Goal: Share content: Share content

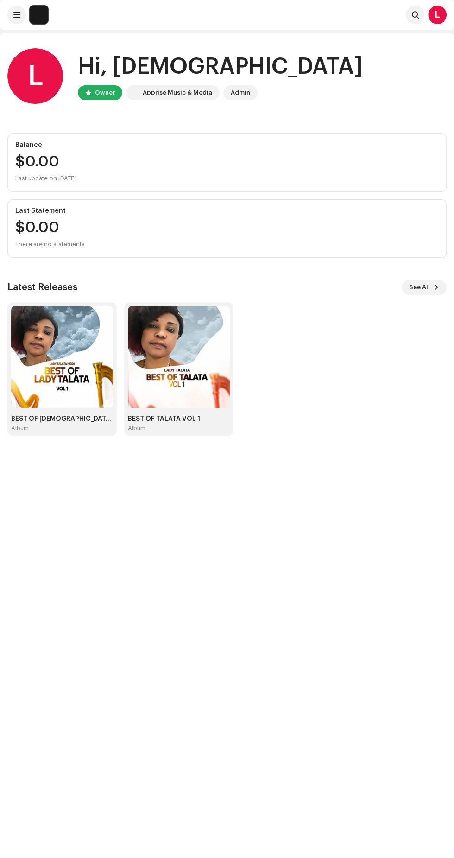
click at [72, 363] on img at bounding box center [62, 357] width 102 height 102
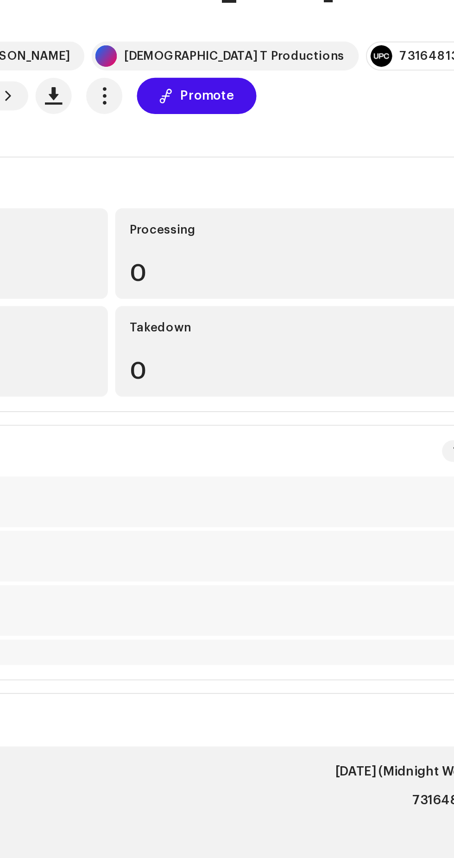
scroll to position [3, 0]
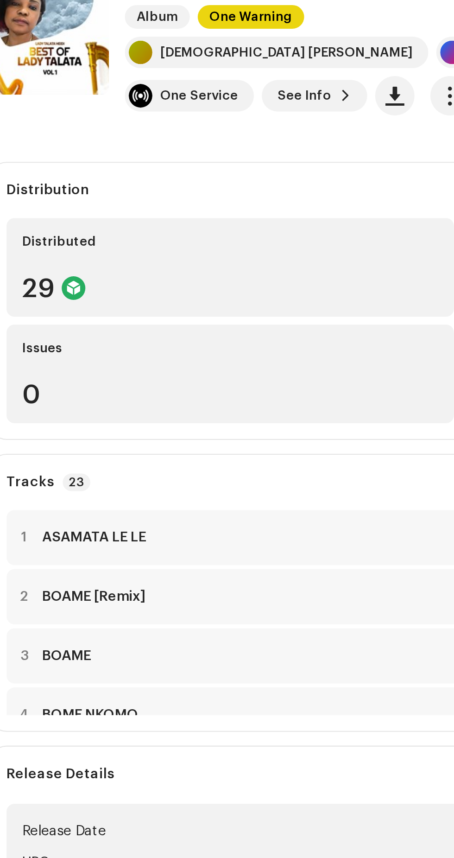
click at [262, 132] on span "Promote" at bounding box center [276, 141] width 28 height 19
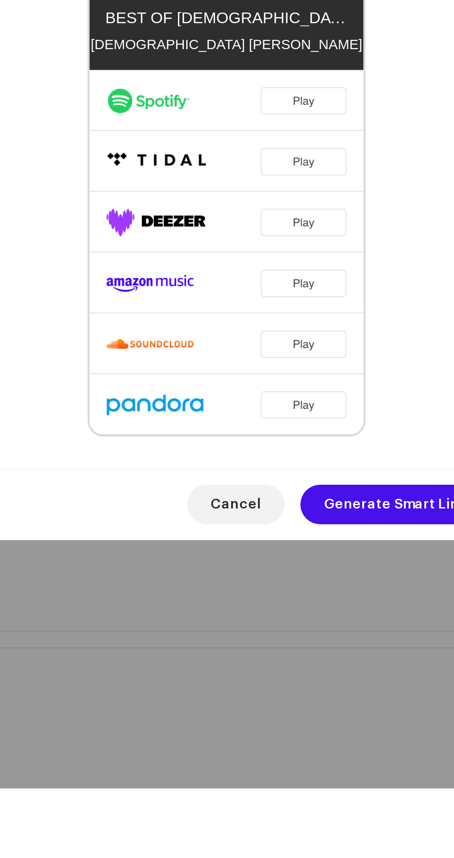
click at [304, 734] on span "Generate Smart Link" at bounding box center [306, 724] width 67 height 19
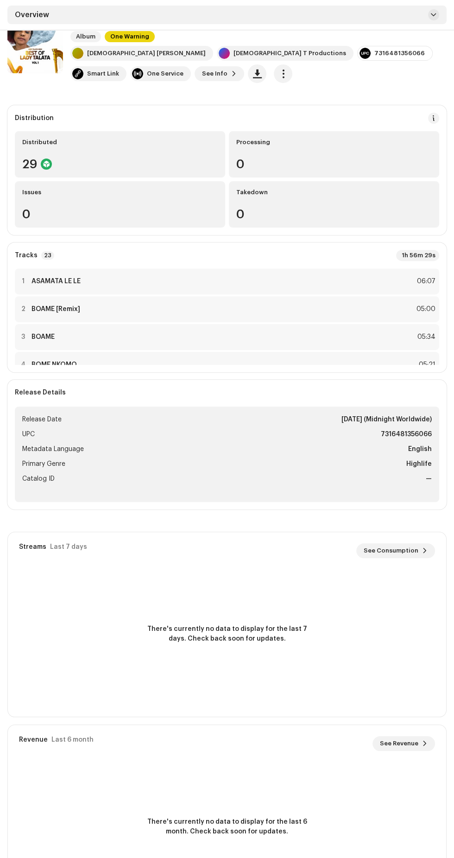
scroll to position [63, 0]
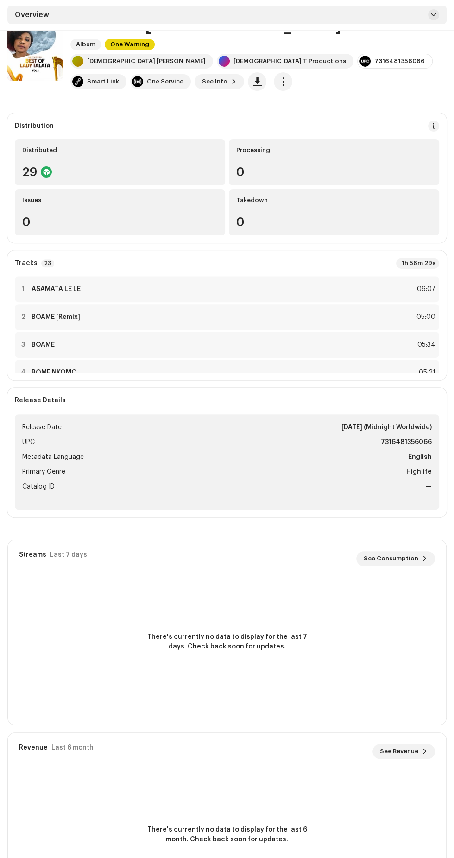
click at [119, 78] on div "Smart Link" at bounding box center [103, 81] width 32 height 7
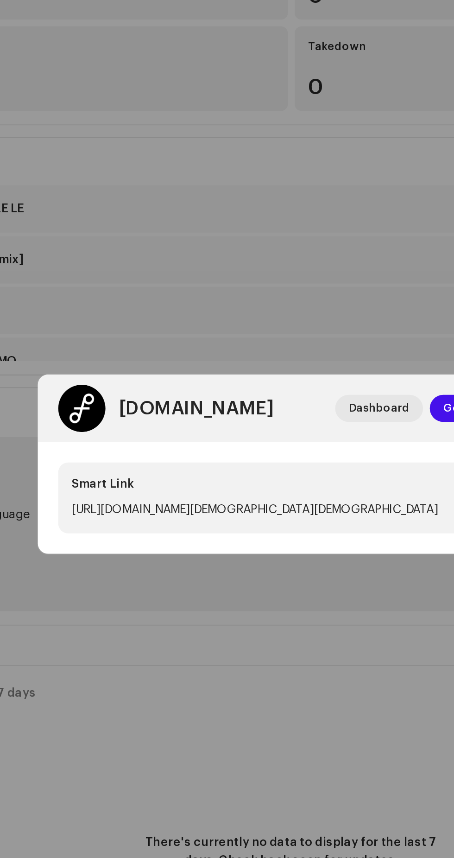
click at [235, 455] on div "[URL][DOMAIN_NAME][DEMOGRAPHIC_DATA][DEMOGRAPHIC_DATA]" at bounding box center [207, 454] width 201 height 11
